Goal: Navigation & Orientation: Find specific page/section

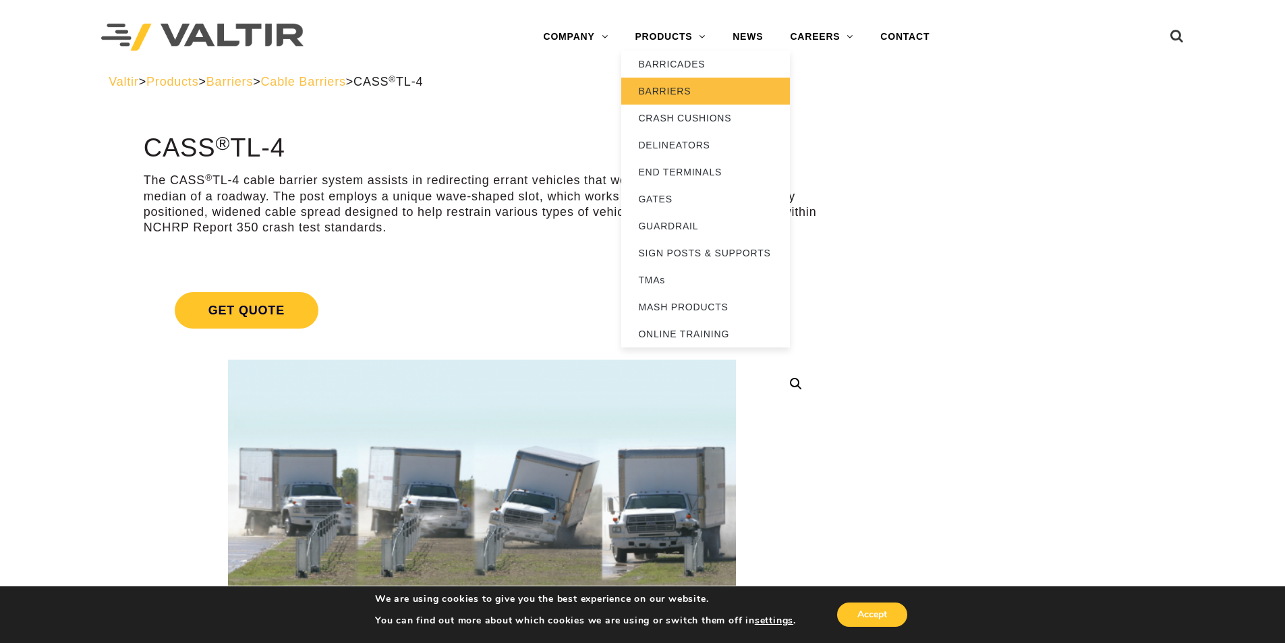
click at [691, 98] on link "BARRIERS" at bounding box center [705, 91] width 169 height 27
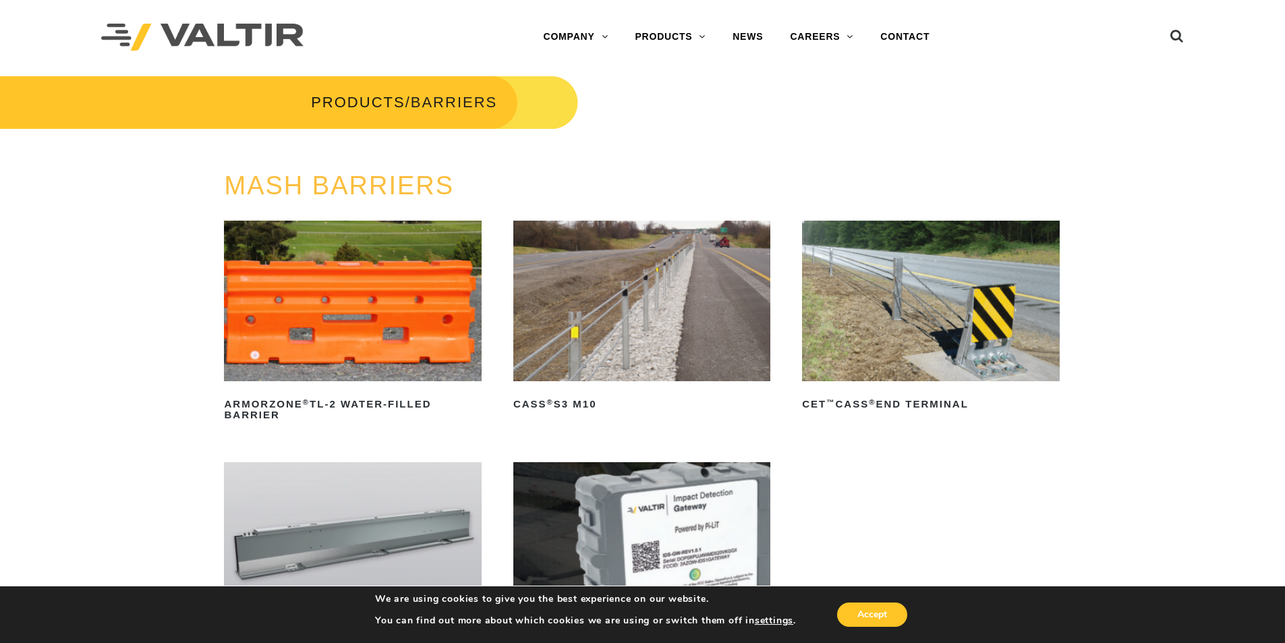
click at [620, 341] on img at bounding box center [641, 301] width 257 height 161
